Goal: Task Accomplishment & Management: Complete application form

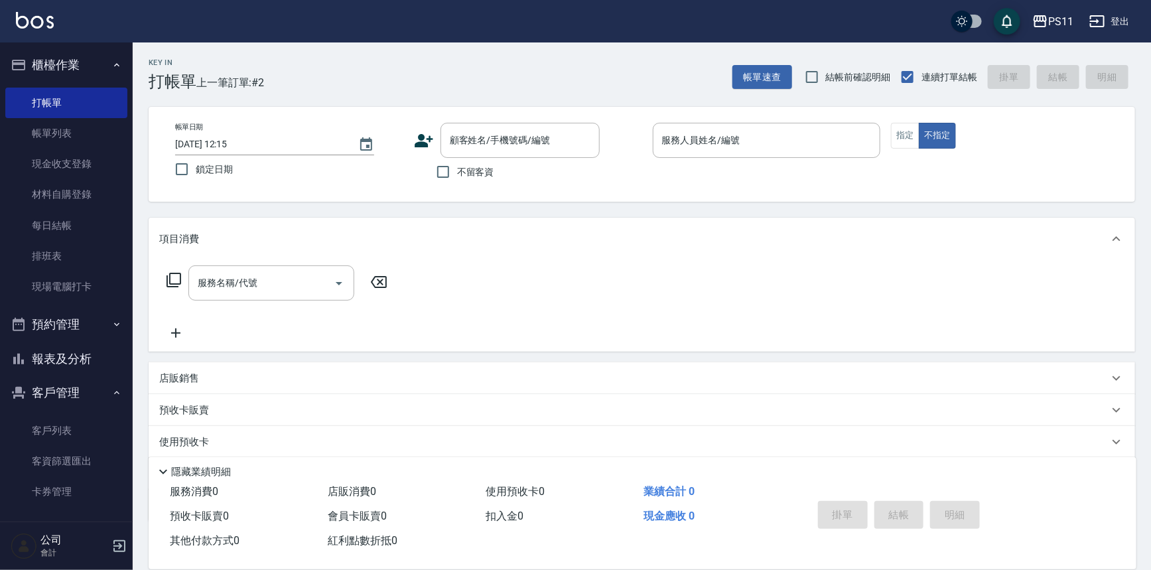
click at [90, 412] on ul "客戶列表 客資篩選匯出 卡券管理" at bounding box center [66, 461] width 122 height 103
click at [72, 426] on link "客戶列表" at bounding box center [66, 430] width 122 height 31
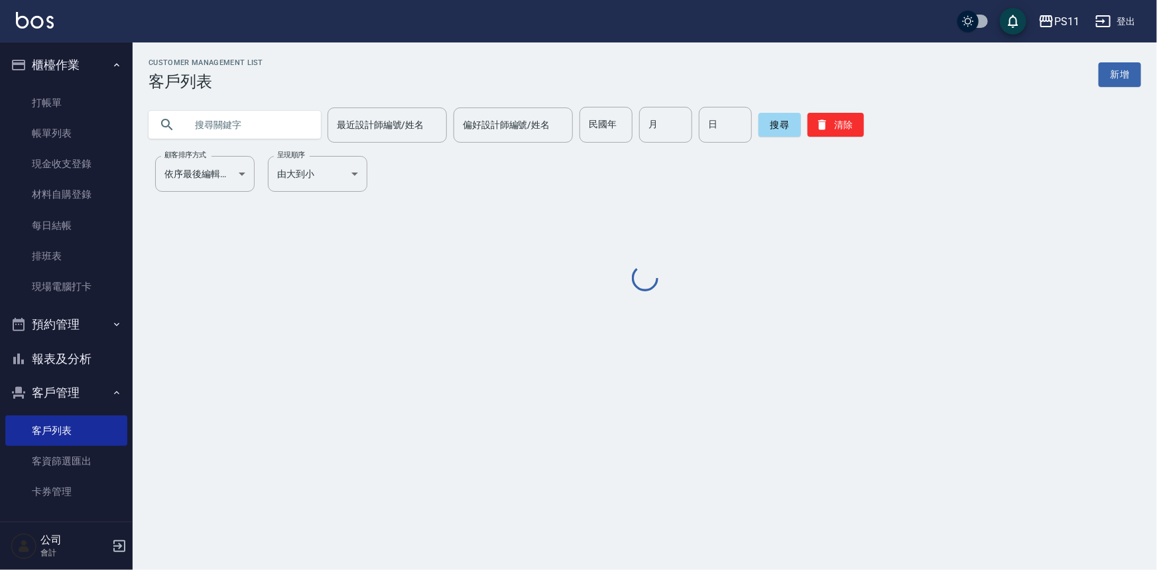
click at [303, 123] on input "text" at bounding box center [248, 125] width 125 height 36
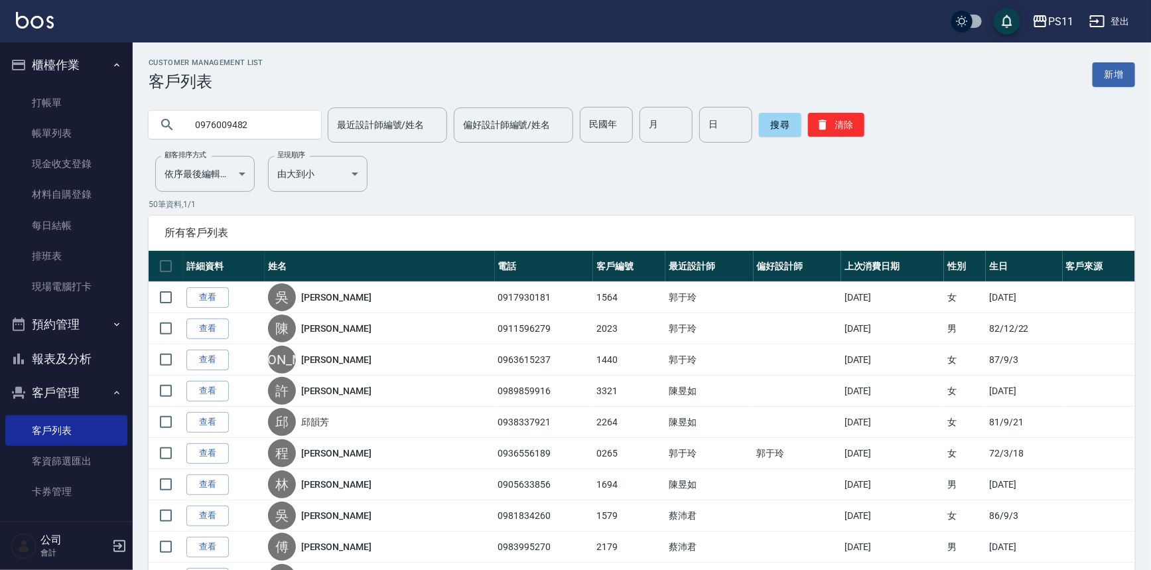
type input "0976009482"
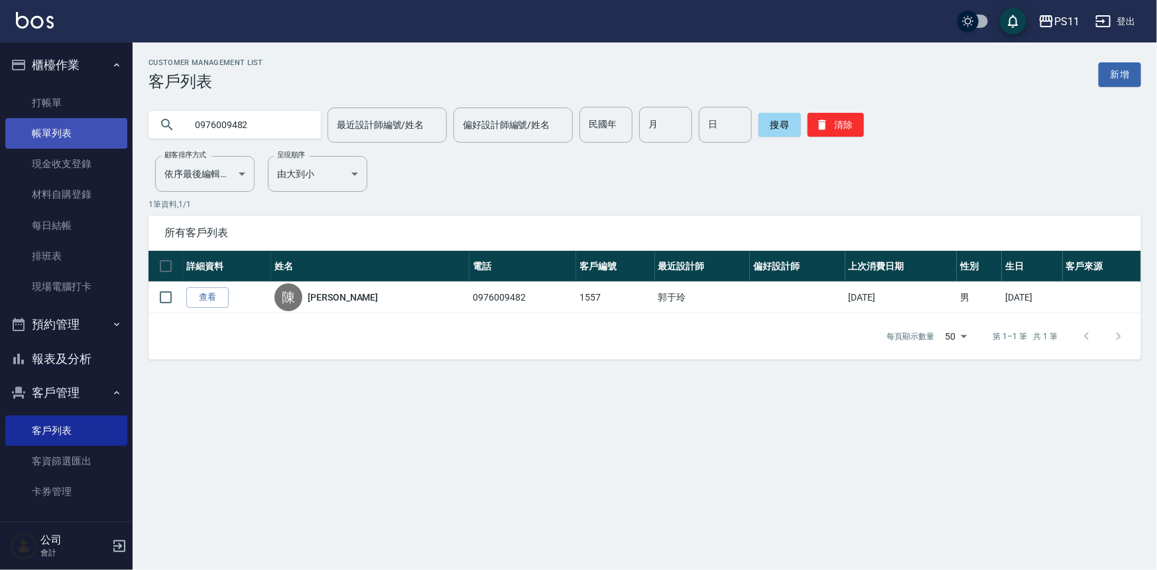
click at [94, 125] on link "帳單列表" at bounding box center [66, 133] width 122 height 31
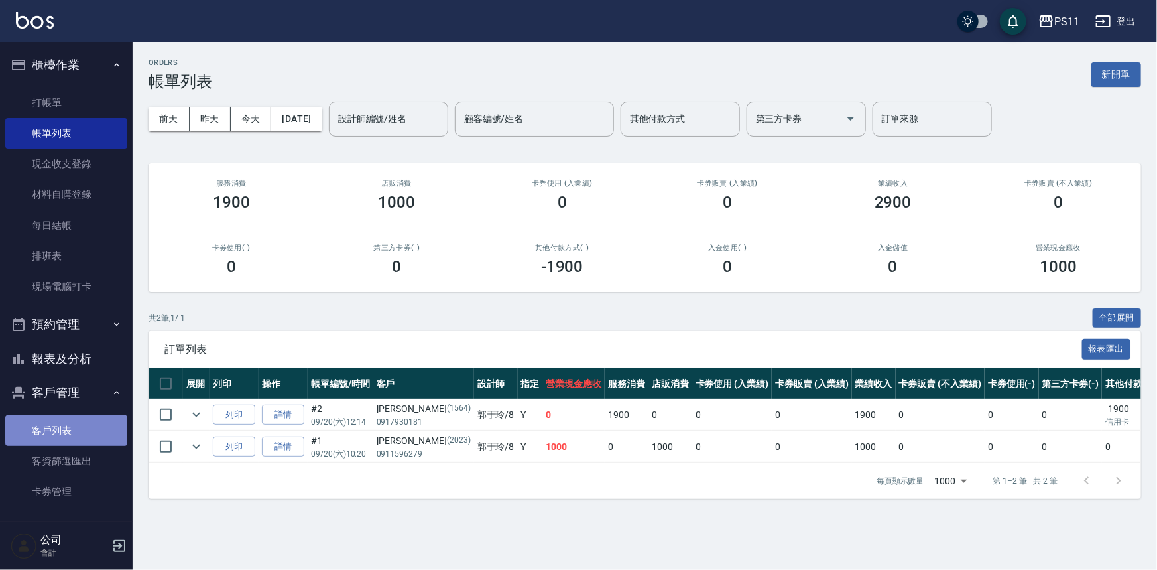
drag, startPoint x: 76, startPoint y: 432, endPoint x: 80, endPoint y: 401, distance: 30.7
click at [77, 431] on link "客戶列表" at bounding box center [66, 430] width 122 height 31
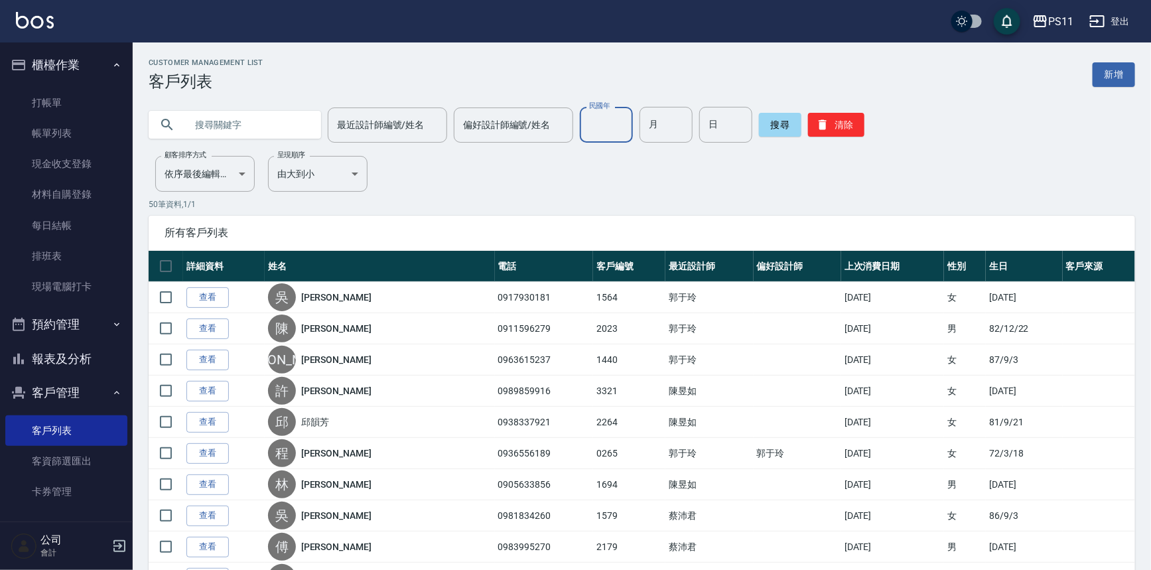
click at [615, 133] on input "民國年" at bounding box center [606, 125] width 53 height 36
type input "9"
type input "81"
type input "10"
type input "13"
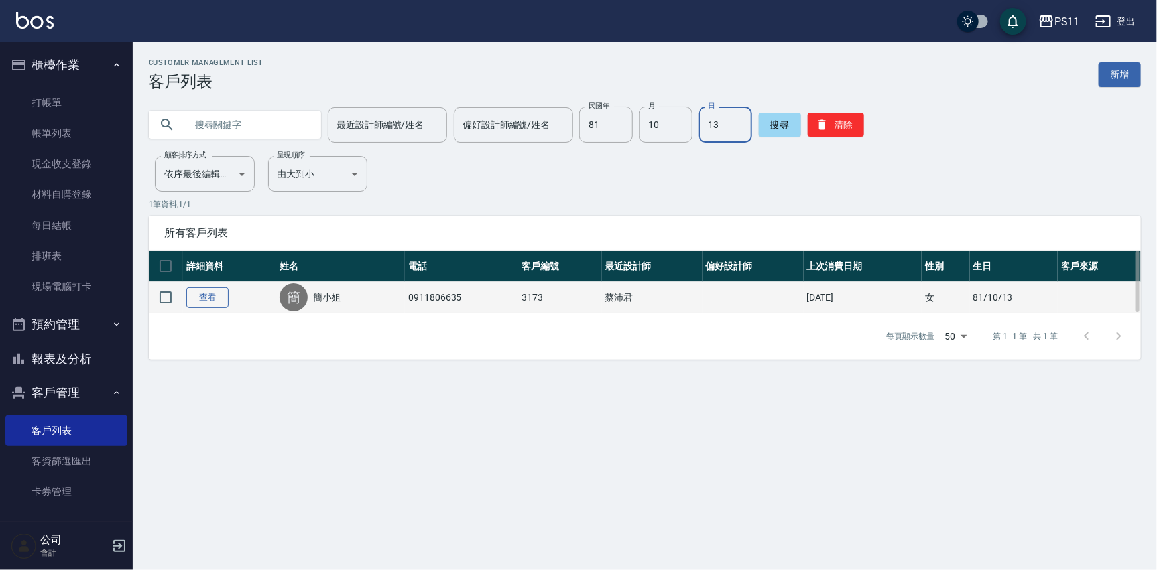
click at [200, 302] on link "查看" at bounding box center [207, 297] width 42 height 21
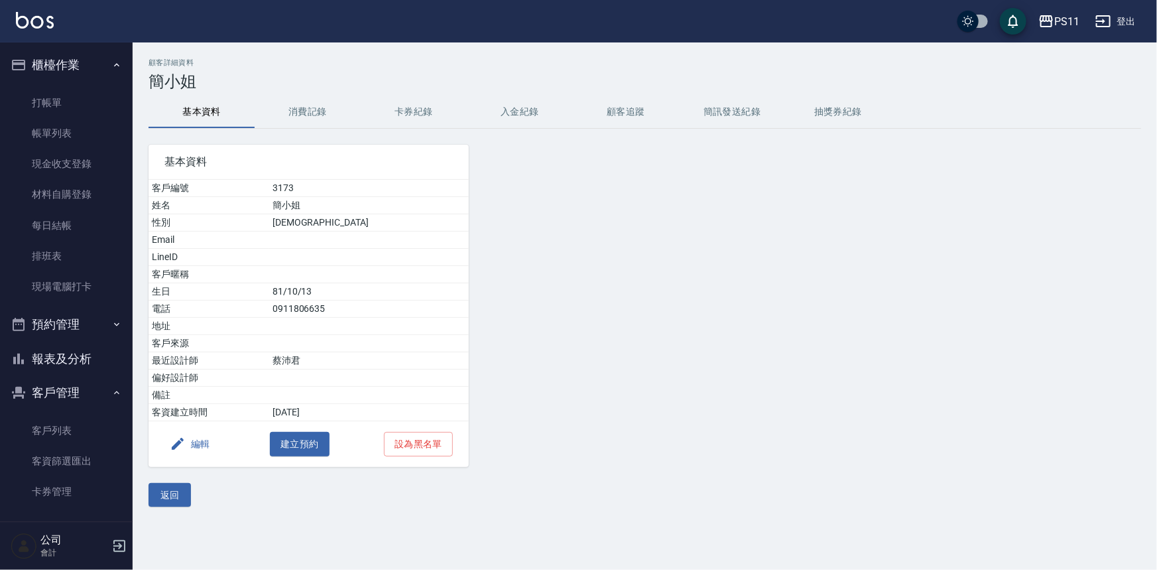
click at [204, 441] on button "編輯" at bounding box center [189, 444] width 51 height 25
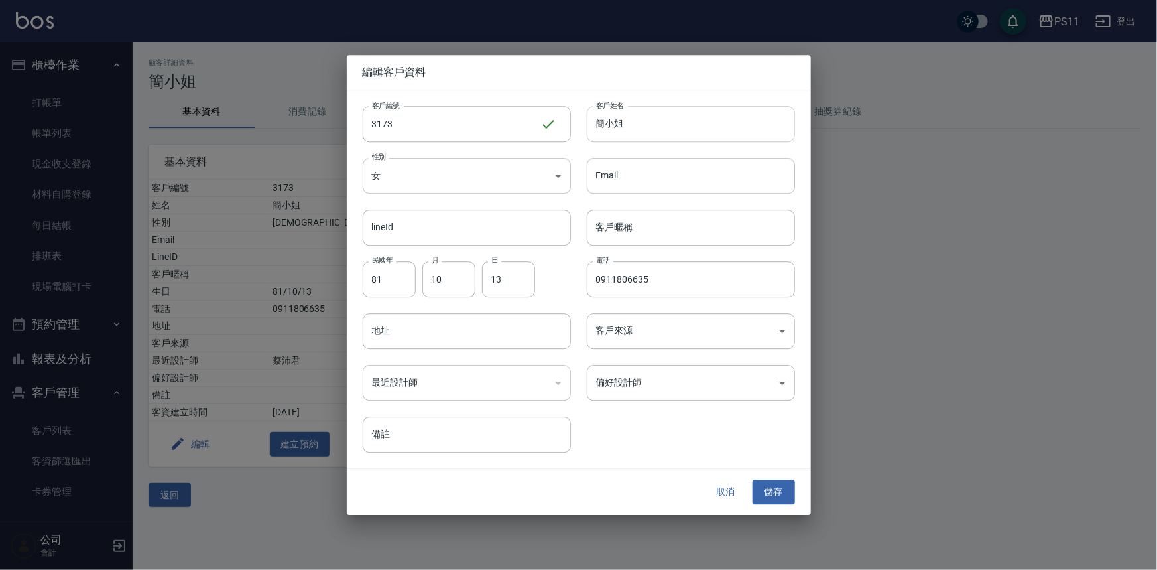
click at [686, 125] on input "簡小姐" at bounding box center [691, 124] width 208 height 36
type input "[PERSON_NAME]"
click at [766, 489] on button "儲存" at bounding box center [774, 492] width 42 height 25
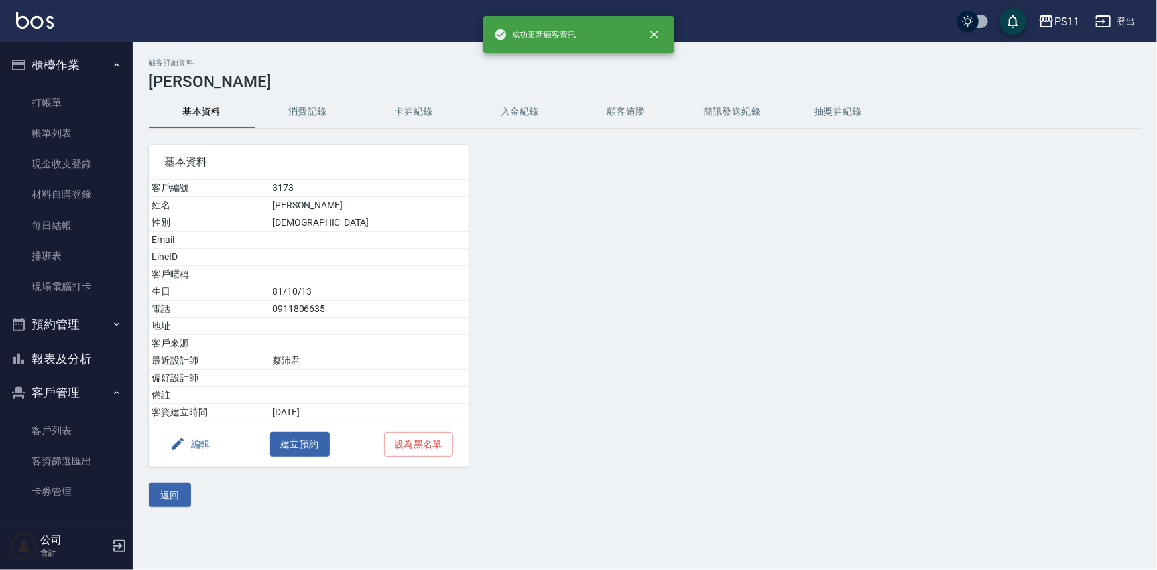
click at [46, 85] on ul "打帳單 帳單列表 現金收支登錄 材料自購登錄 每日結帳 排班表 現場電腦打卡" at bounding box center [66, 194] width 122 height 225
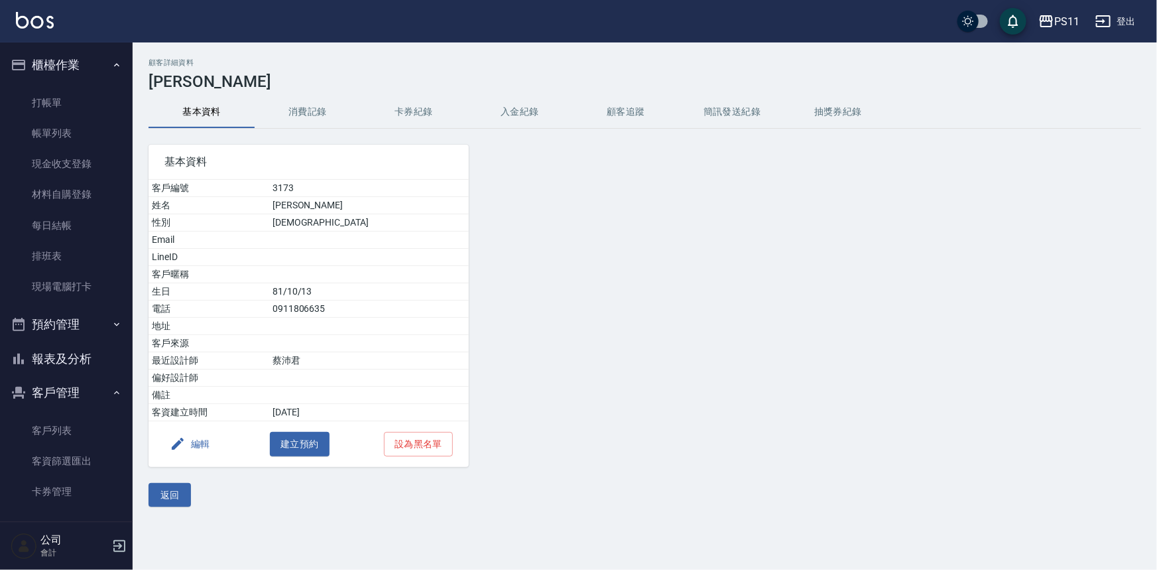
drag, startPoint x: 60, startPoint y: 96, endPoint x: 172, endPoint y: 93, distance: 111.5
click at [60, 96] on link "打帳單" at bounding box center [66, 103] width 122 height 31
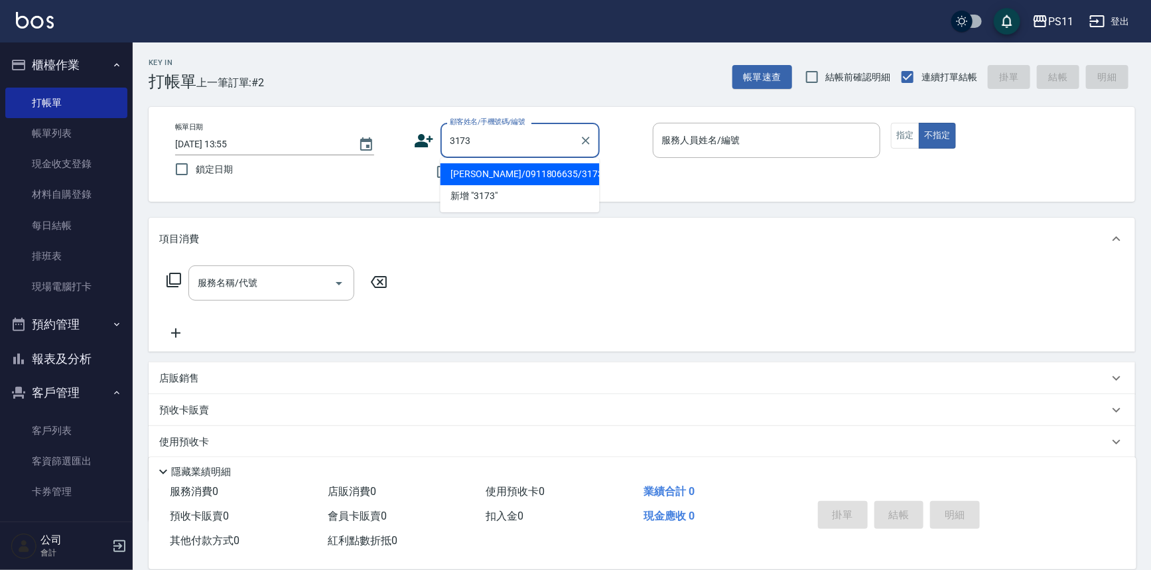
type input "[PERSON_NAME]/0911806635/3173"
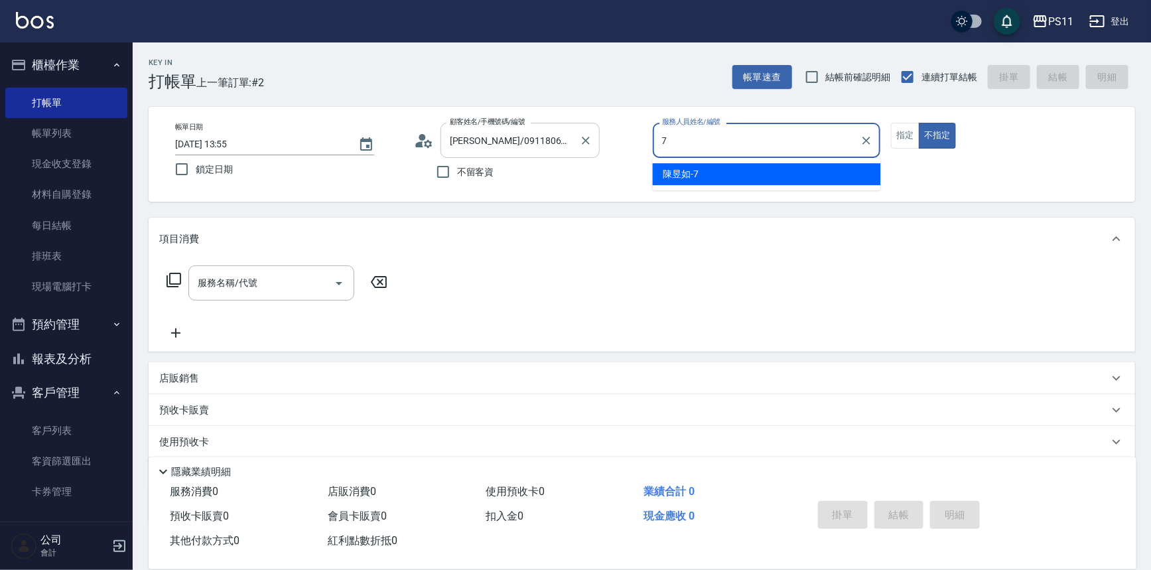
type input "陳昱如-7"
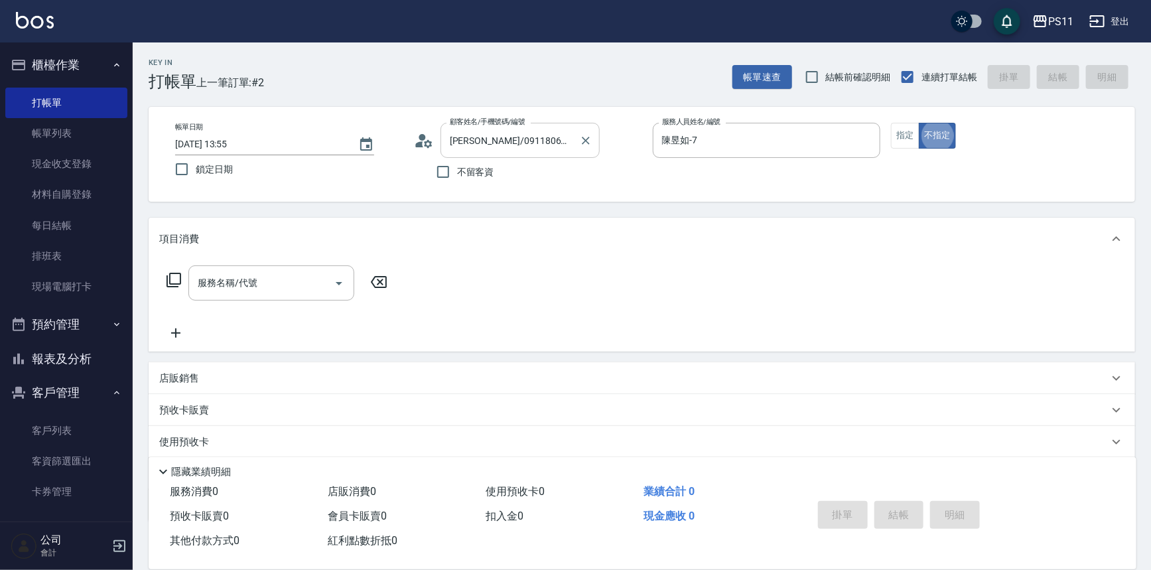
type button "false"
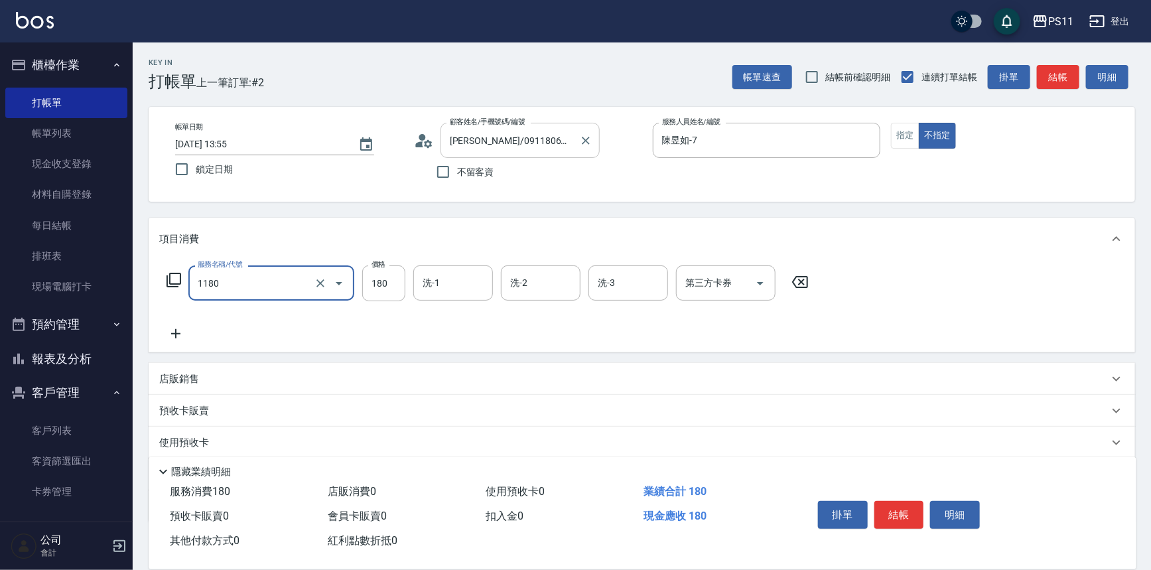
type input "洗髮(洗+剪不指定活動)(1180)"
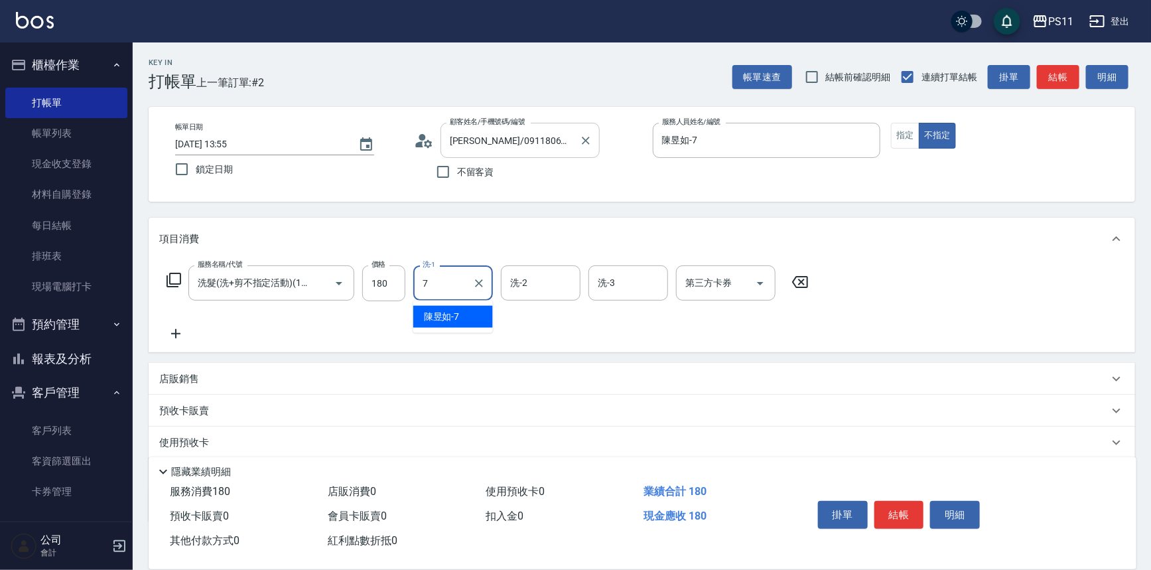
type input "陳昱如-7"
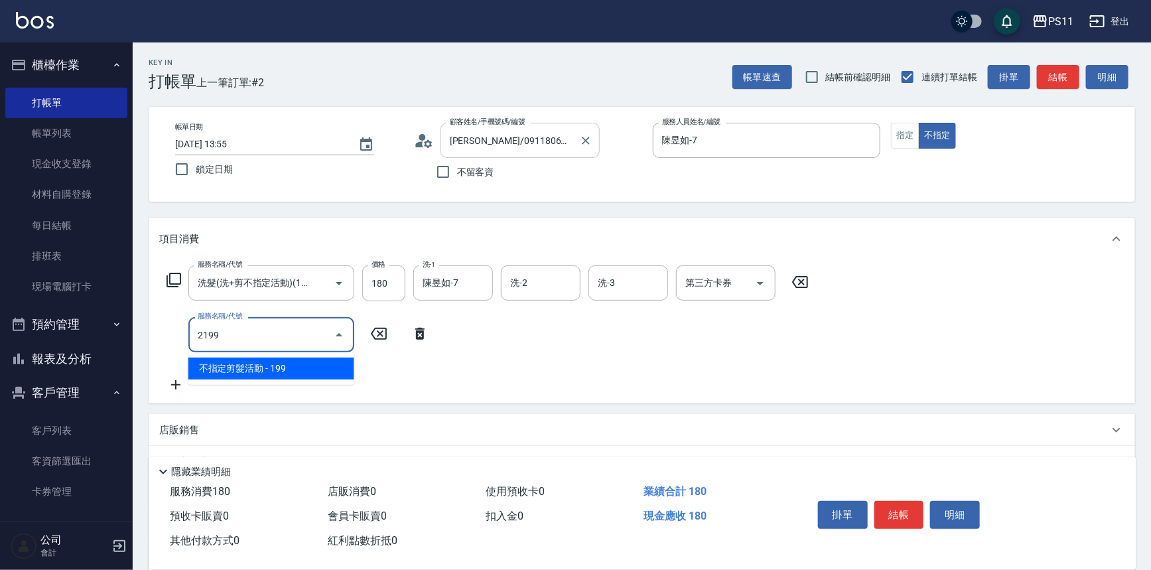
type input "不指定剪髮活動(2199)"
